Goal: Navigation & Orientation: Find specific page/section

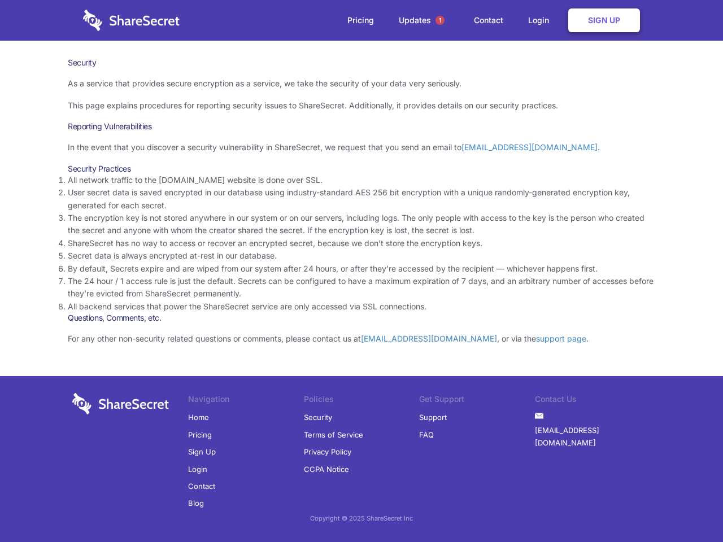
click at [361, 271] on li "By default, Secrets expire and are wiped from our system after 24 hours, or aft…" at bounding box center [361, 269] width 587 height 12
click at [440, 20] on span "1" at bounding box center [439, 20] width 9 height 9
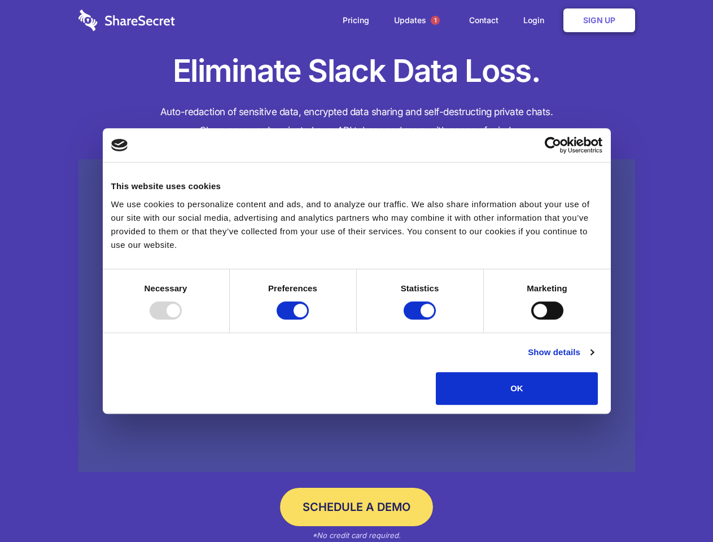
click at [182, 320] on div at bounding box center [166, 311] width 32 height 18
click at [309, 320] on input "Preferences" at bounding box center [293, 311] width 32 height 18
checkbox input "false"
click at [421, 320] on input "Statistics" at bounding box center [420, 311] width 32 height 18
checkbox input "false"
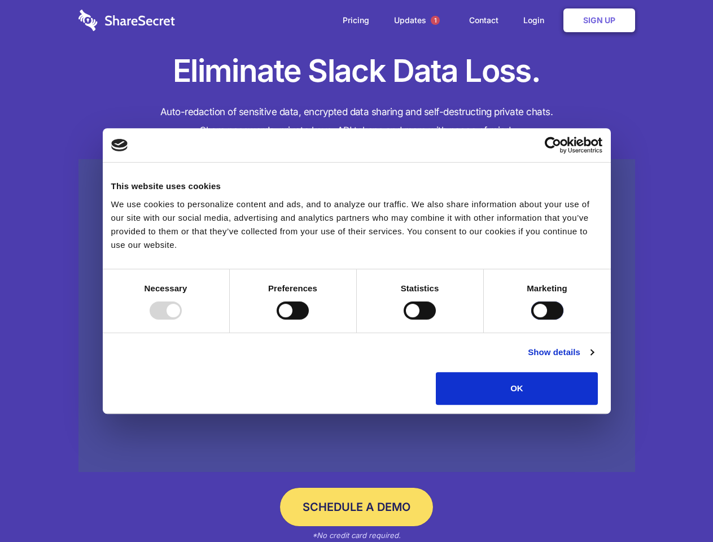
click at [531, 320] on input "Marketing" at bounding box center [547, 311] width 32 height 18
checkbox input "true"
click at [593, 359] on link "Show details" at bounding box center [561, 353] width 66 height 14
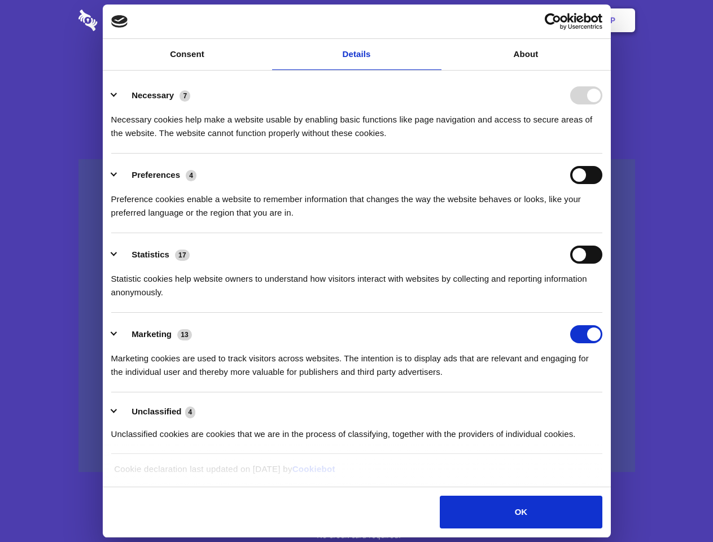
click at [602, 154] on li "Necessary 7 Necessary cookies help make a website usable by enabling basic func…" at bounding box center [356, 114] width 491 height 80
click at [435, 20] on span "1" at bounding box center [435, 20] width 9 height 9
